Goal: Book appointment/travel/reservation

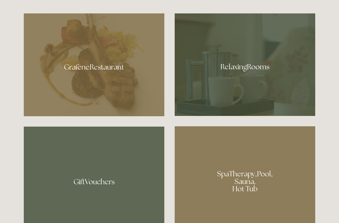
scroll to position [360, 0]
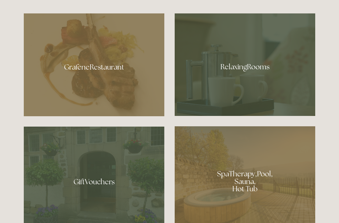
click at [116, 87] on div at bounding box center [94, 64] width 140 height 103
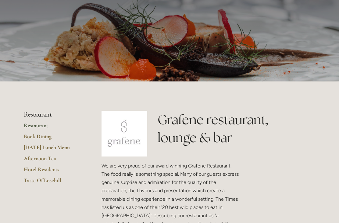
scroll to position [47, 0]
click at [45, 134] on link "Book Dining" at bounding box center [53, 138] width 58 height 11
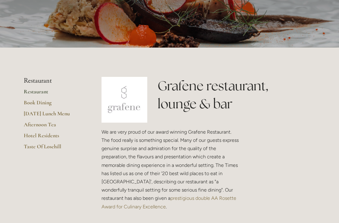
scroll to position [0, 0]
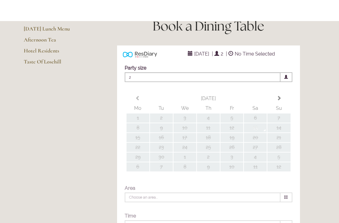
type input "Any Area"
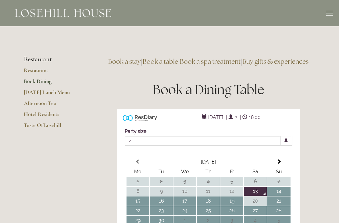
click at [47, 111] on link "Hotel Residents" at bounding box center [53, 116] width 58 height 11
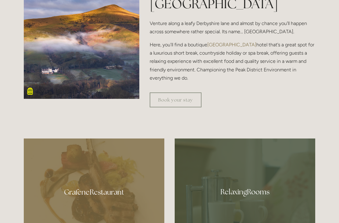
scroll to position [228, 0]
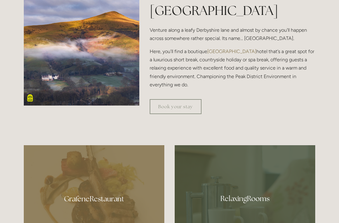
click at [187, 114] on link "Book your stay" at bounding box center [176, 106] width 52 height 15
